Goal: Information Seeking & Learning: Learn about a topic

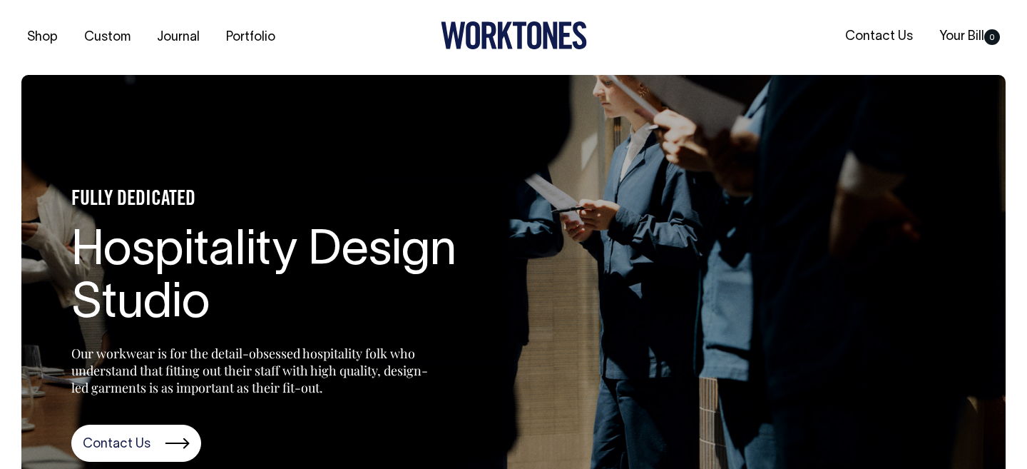
click at [500, 27] on icon at bounding box center [505, 35] width 15 height 27
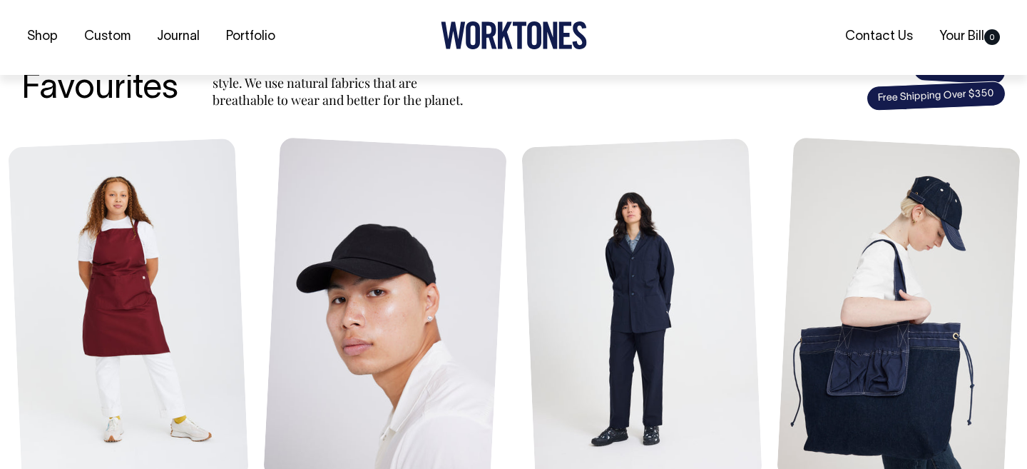
scroll to position [579, 0]
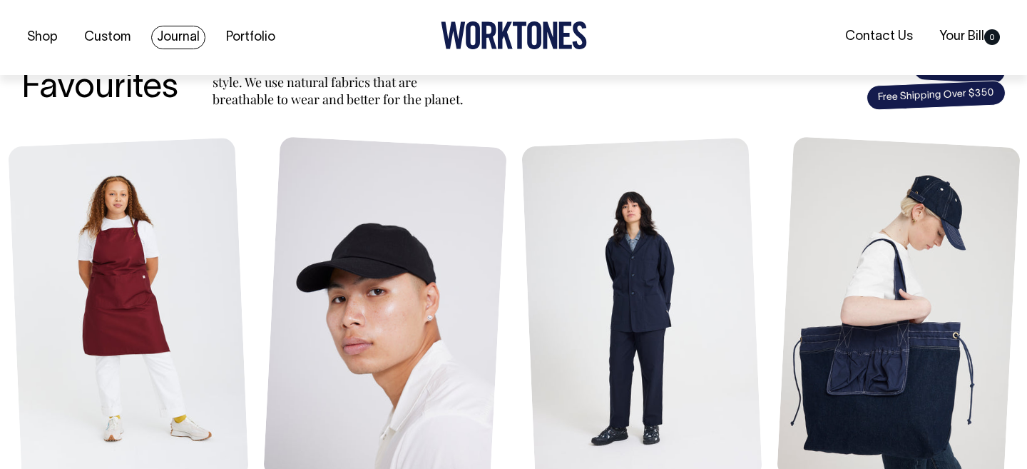
click at [170, 38] on link "Journal" at bounding box center [178, 38] width 54 height 24
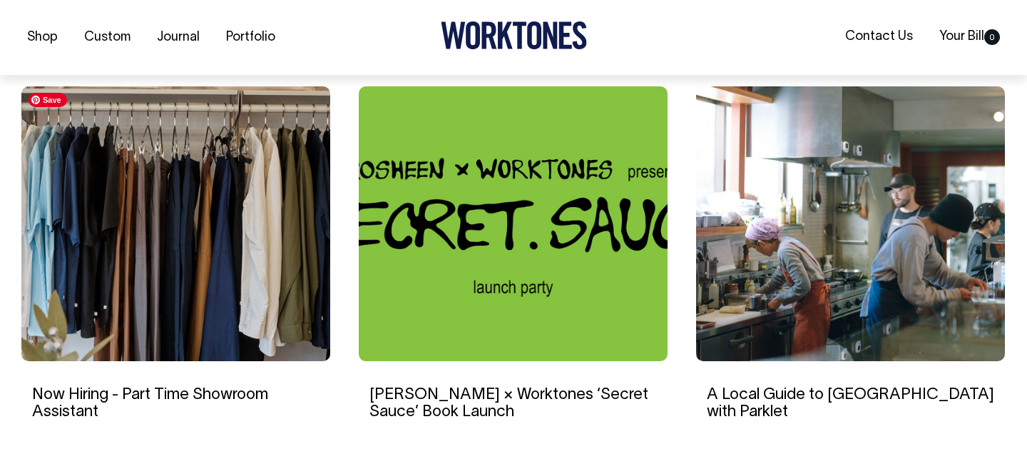
click at [121, 277] on img at bounding box center [175, 223] width 309 height 275
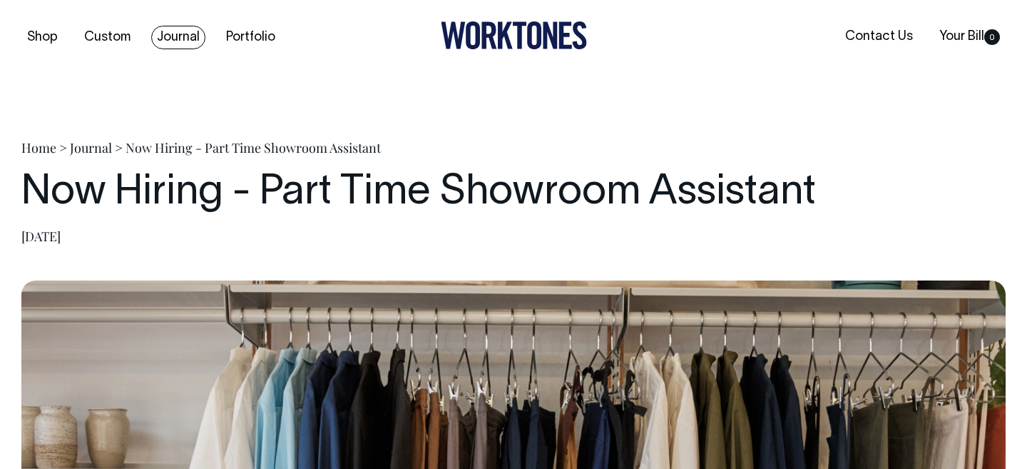
click at [186, 37] on link "Journal" at bounding box center [178, 38] width 54 height 24
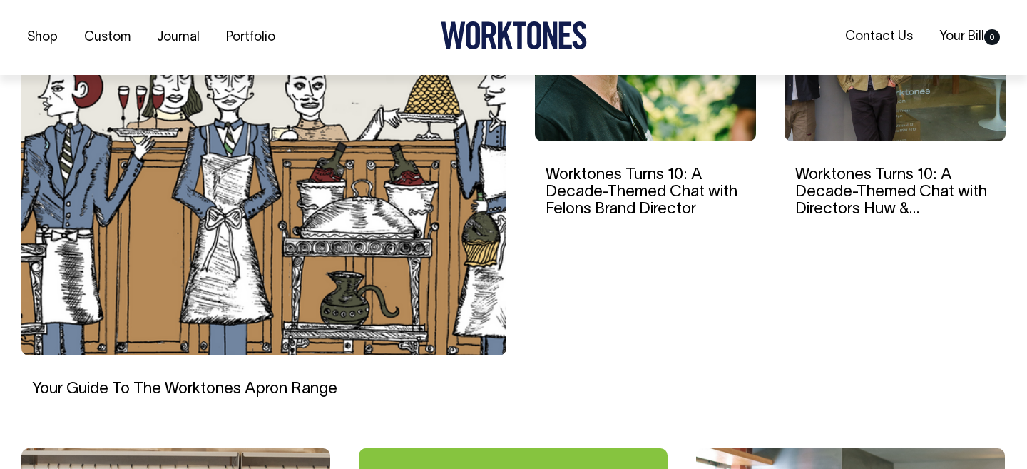
scroll to position [554, 0]
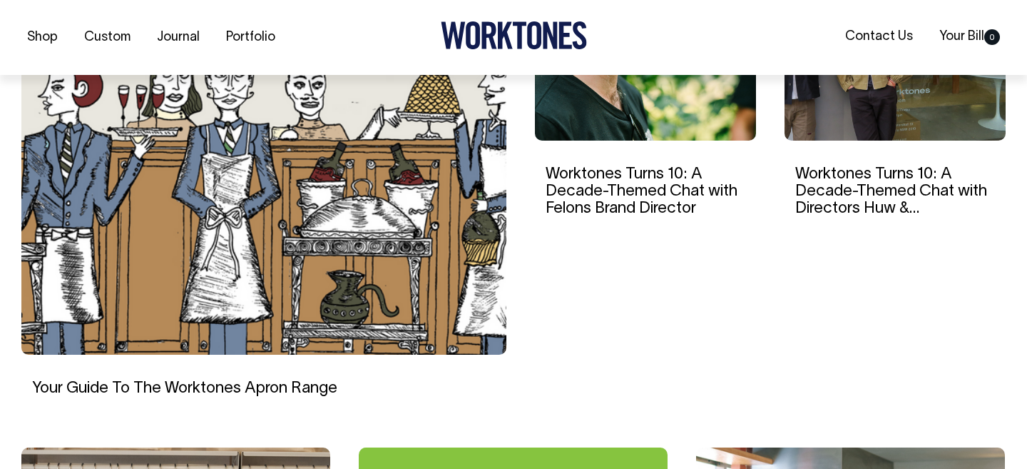
click at [402, 286] on img at bounding box center [263, 151] width 485 height 407
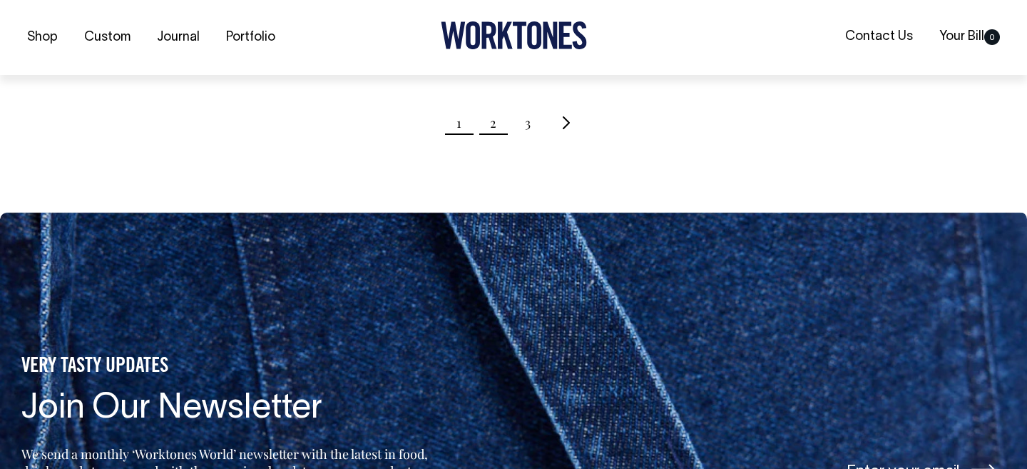
scroll to position [1666, 0]
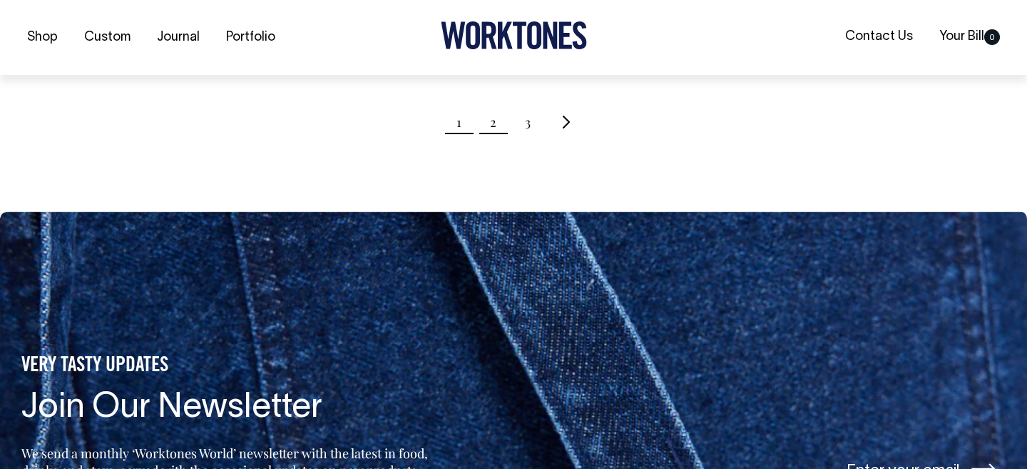
click at [494, 129] on link "2" at bounding box center [493, 122] width 6 height 36
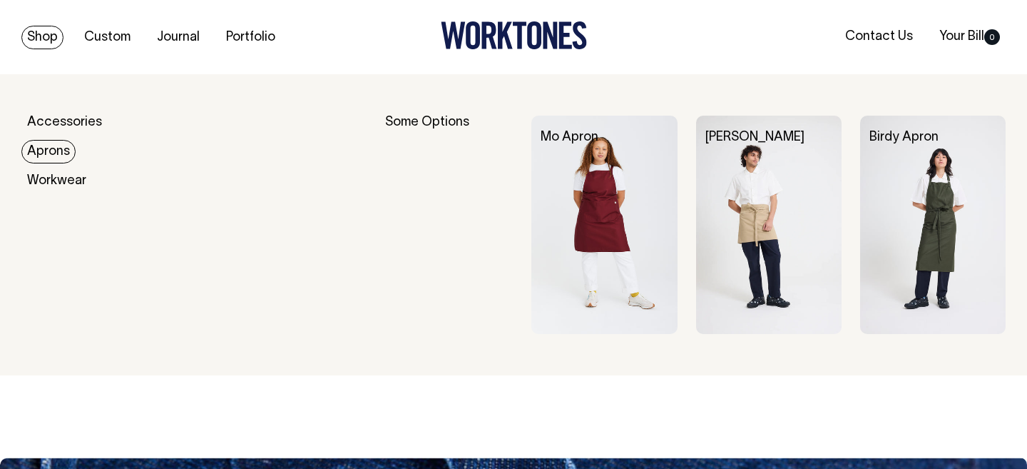
scroll to position [5327, 0]
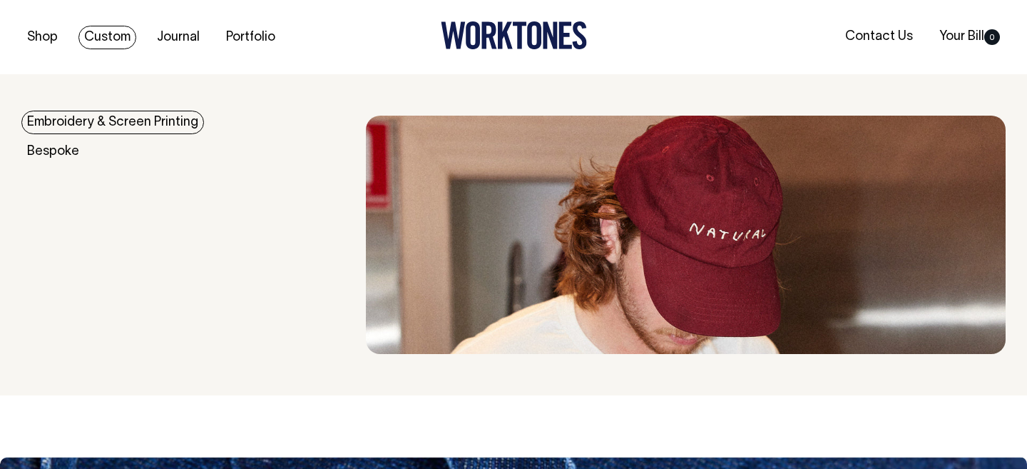
click at [103, 118] on link "Embroidery & Screen Printing" at bounding box center [112, 123] width 183 height 24
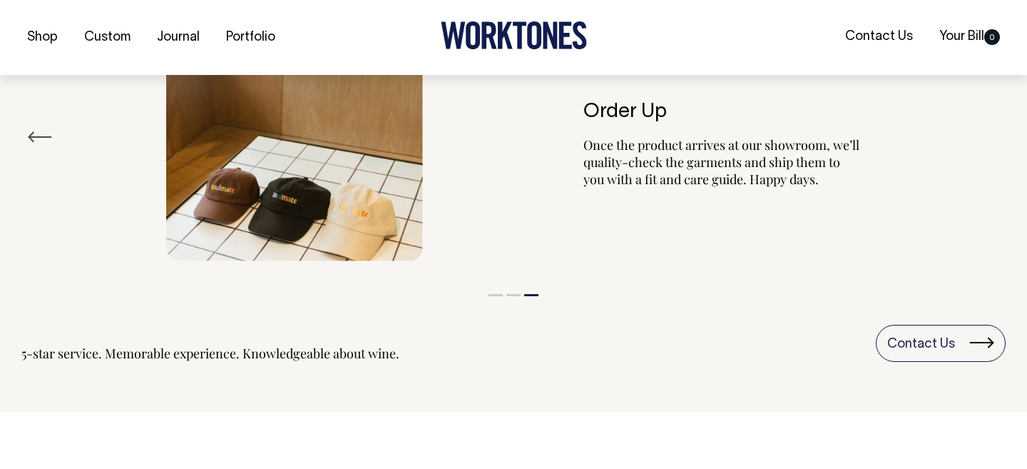
scroll to position [1694, 0]
click at [369, 352] on div "5-star service. Memorable experience. Knowledgeable about wine." at bounding box center [210, 352] width 378 height 17
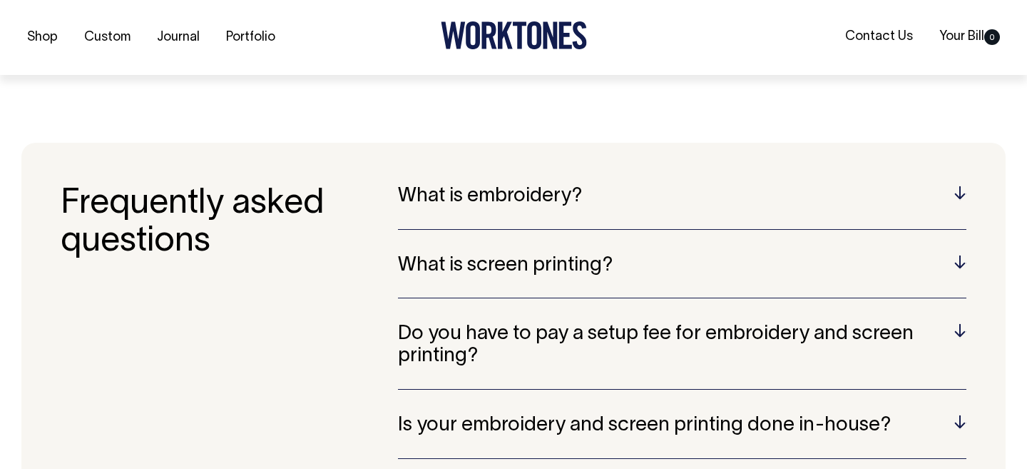
scroll to position [2626, 0]
click at [807, 192] on h5 "What is embroidery?" at bounding box center [682, 196] width 569 height 22
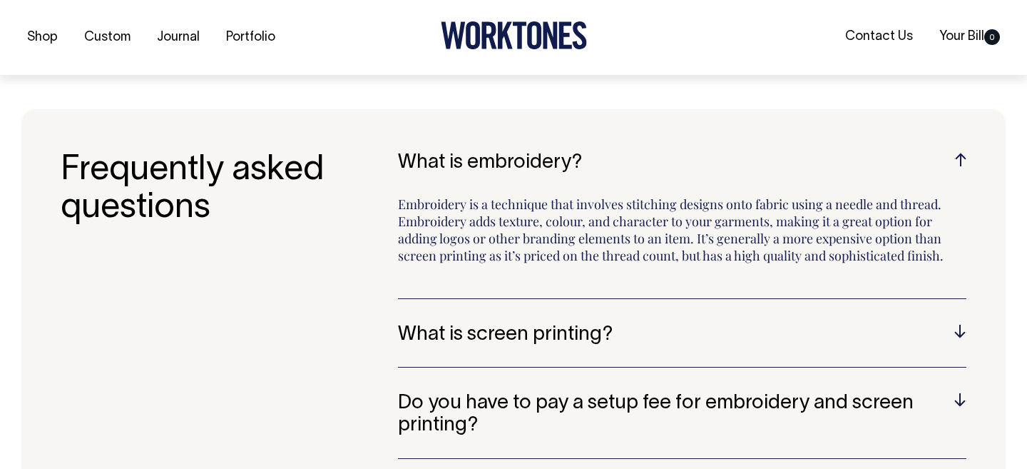
scroll to position [2660, 0]
click at [942, 330] on h5 "What is screen printing?" at bounding box center [682, 334] width 569 height 22
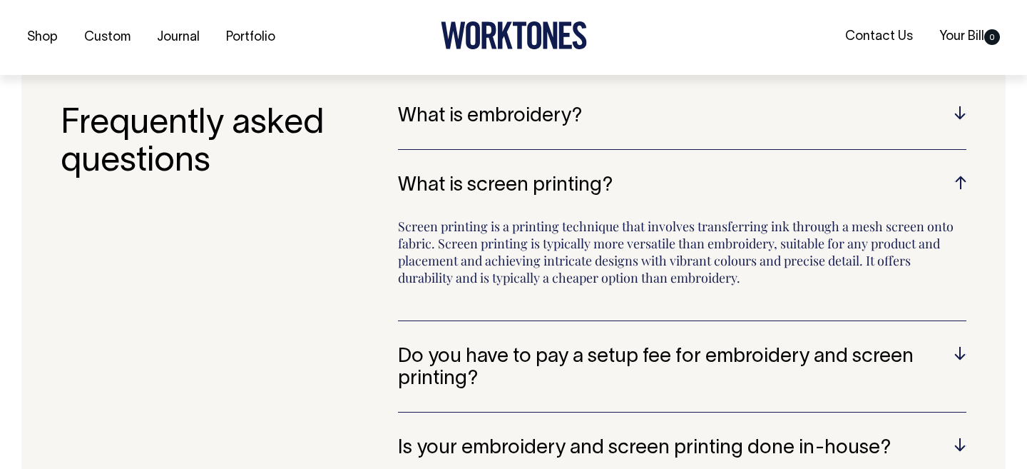
click at [949, 373] on h5 "Do you have to pay a setup fee for embroidery and screen printing?" at bounding box center [682, 368] width 569 height 44
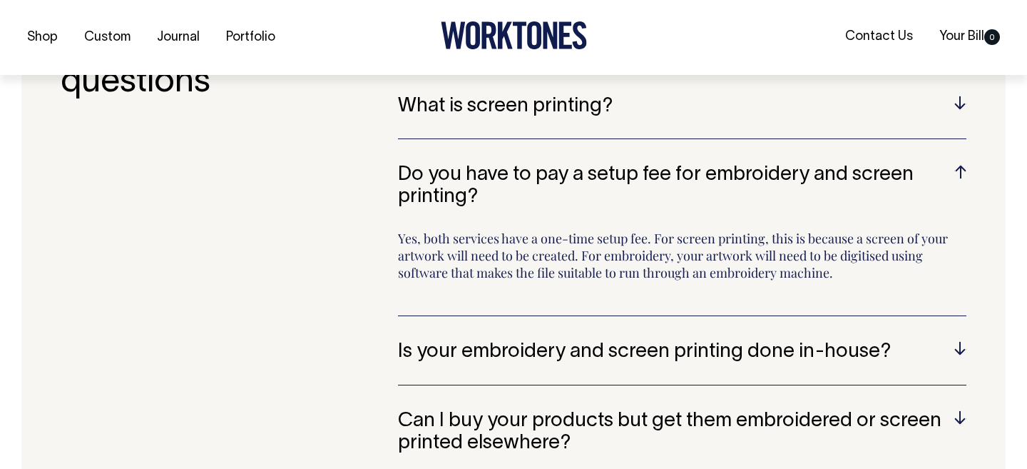
scroll to position [2786, 0]
click at [953, 345] on h5 "Is your embroidery and screen printing done in-house?" at bounding box center [682, 351] width 569 height 22
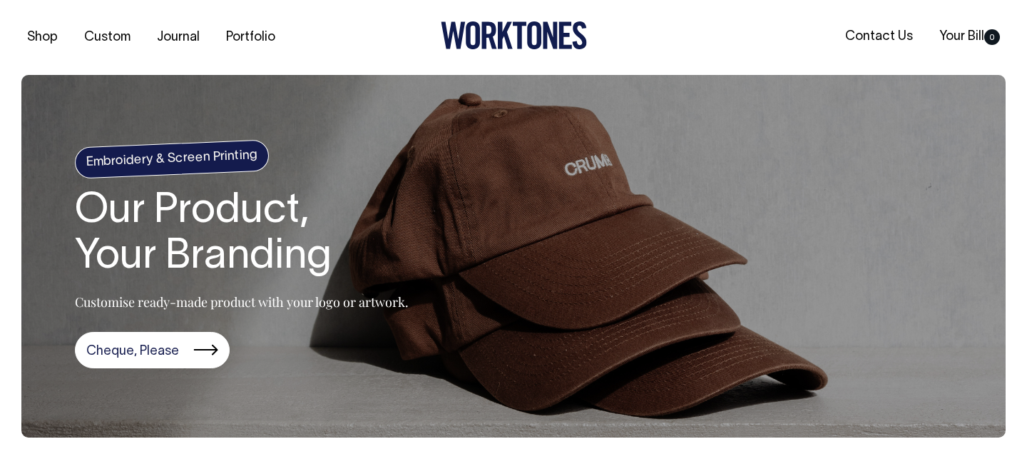
scroll to position [0, 0]
click at [177, 34] on link "Journal" at bounding box center [178, 38] width 54 height 24
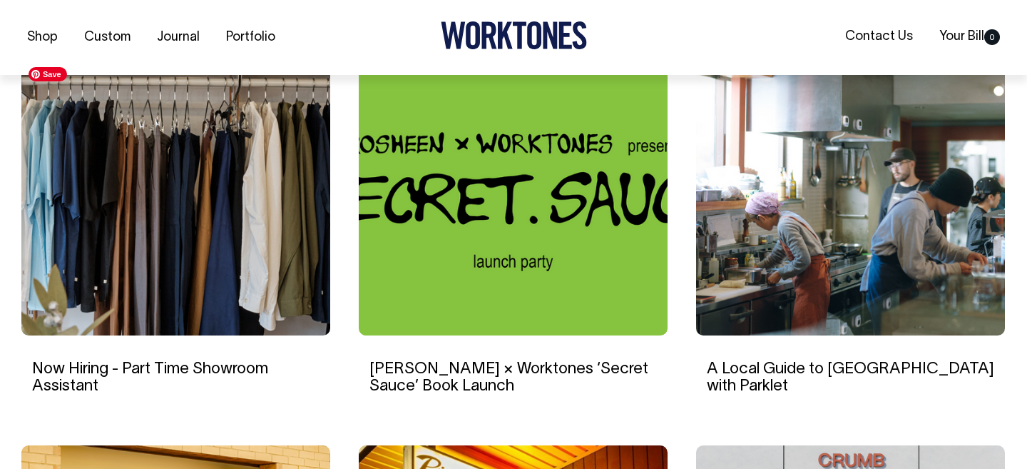
click at [197, 276] on img at bounding box center [175, 198] width 309 height 275
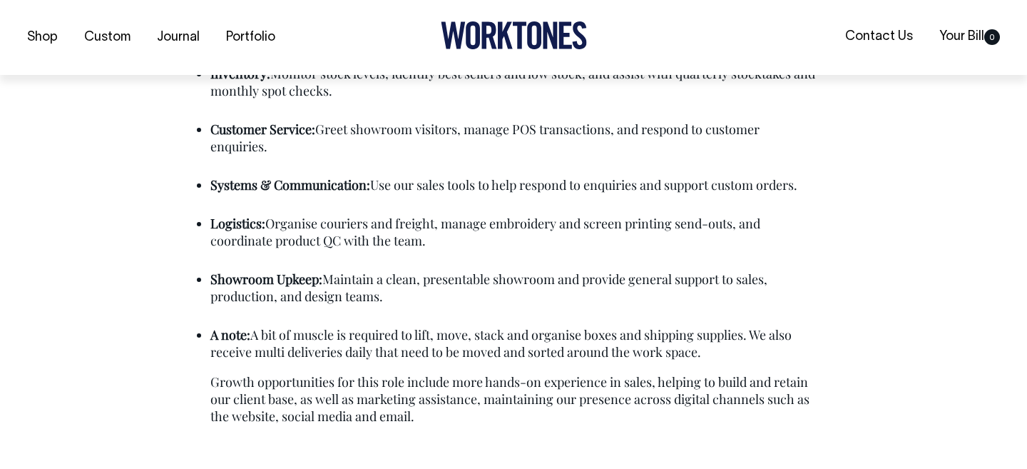
scroll to position [1095, 0]
